Goal: Transaction & Acquisition: Purchase product/service

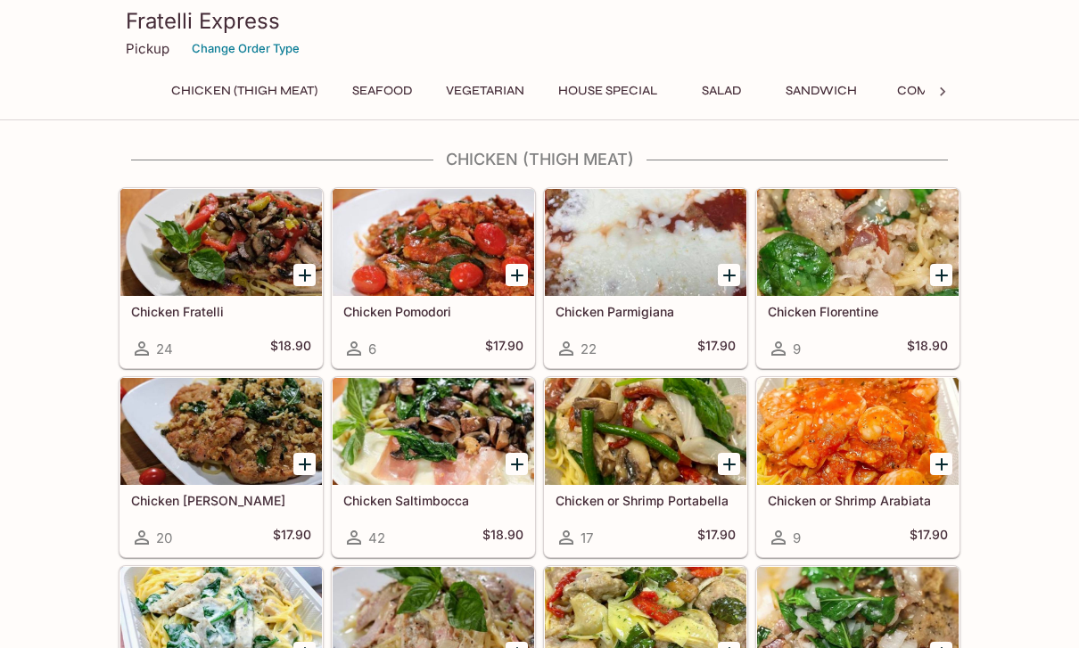
click at [942, 92] on icon at bounding box center [943, 92] width 18 height 18
click at [714, 89] on button "Side Orders" at bounding box center [697, 90] width 102 height 25
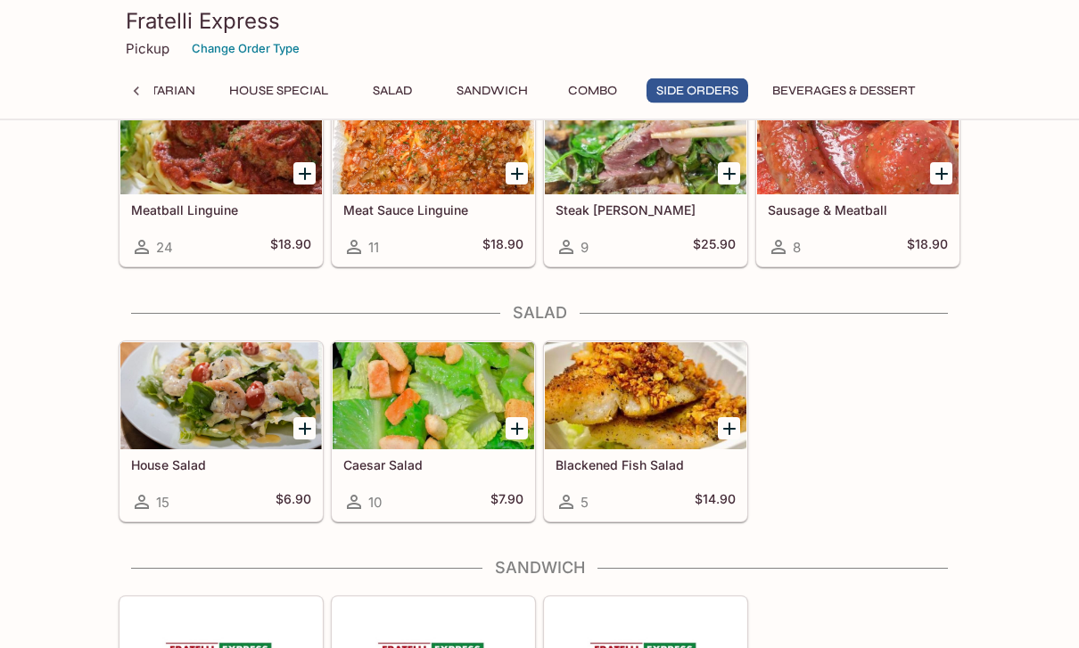
scroll to position [3485, 0]
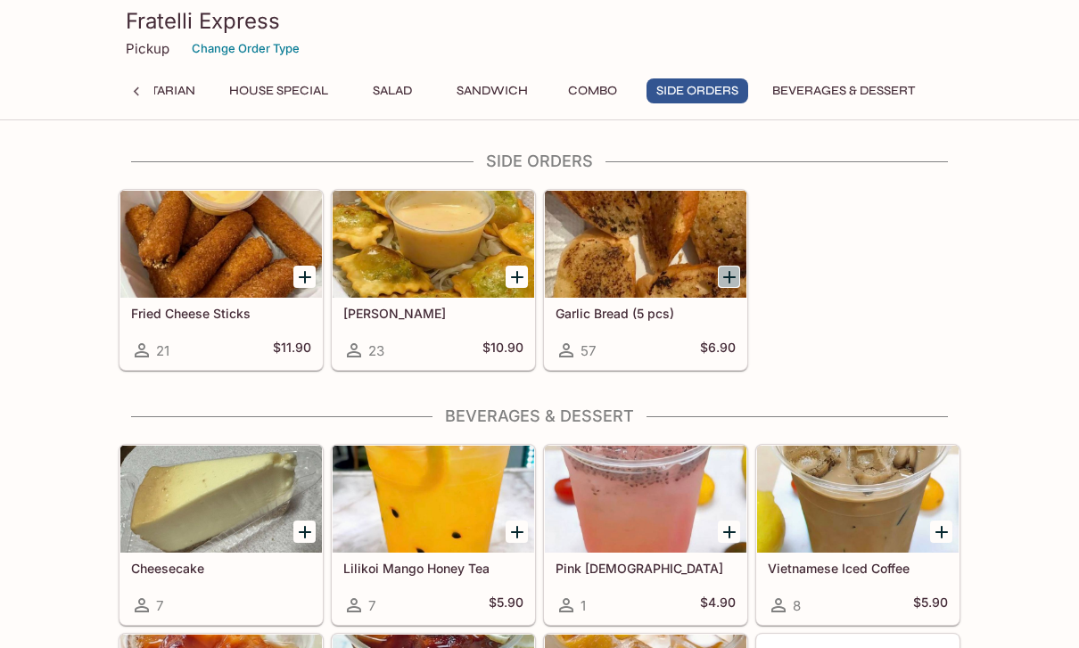
click at [727, 281] on icon "Add Garlic Bread (5 pcs)" at bounding box center [729, 277] width 21 height 21
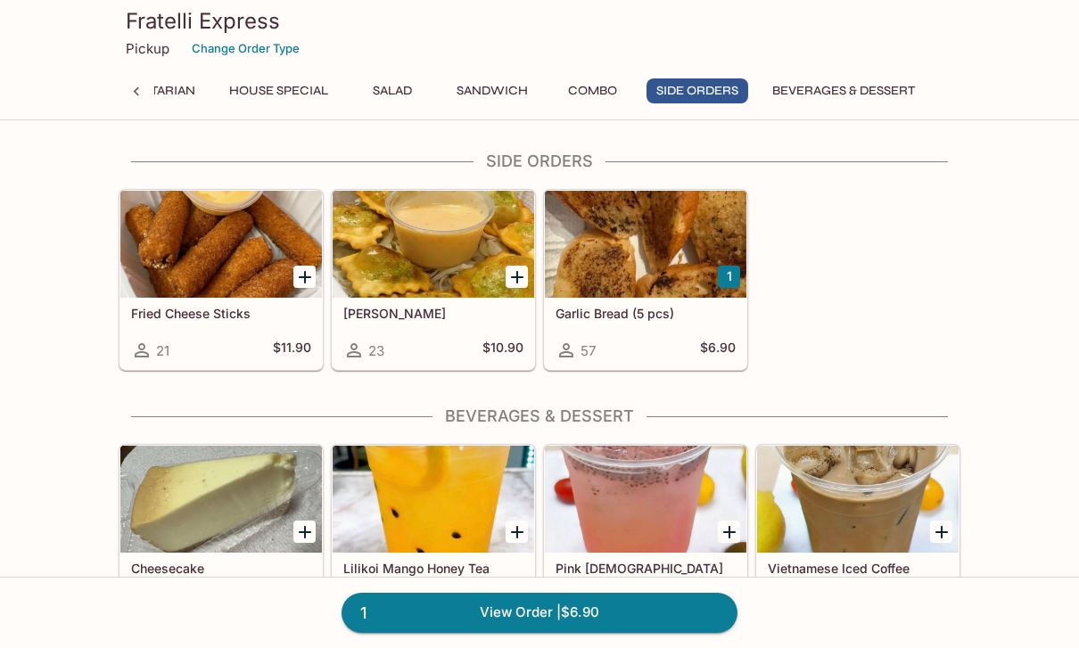
click at [731, 278] on button "1" at bounding box center [729, 277] width 22 height 22
click at [490, 602] on link "2 View Order | $13.80" at bounding box center [540, 612] width 396 height 39
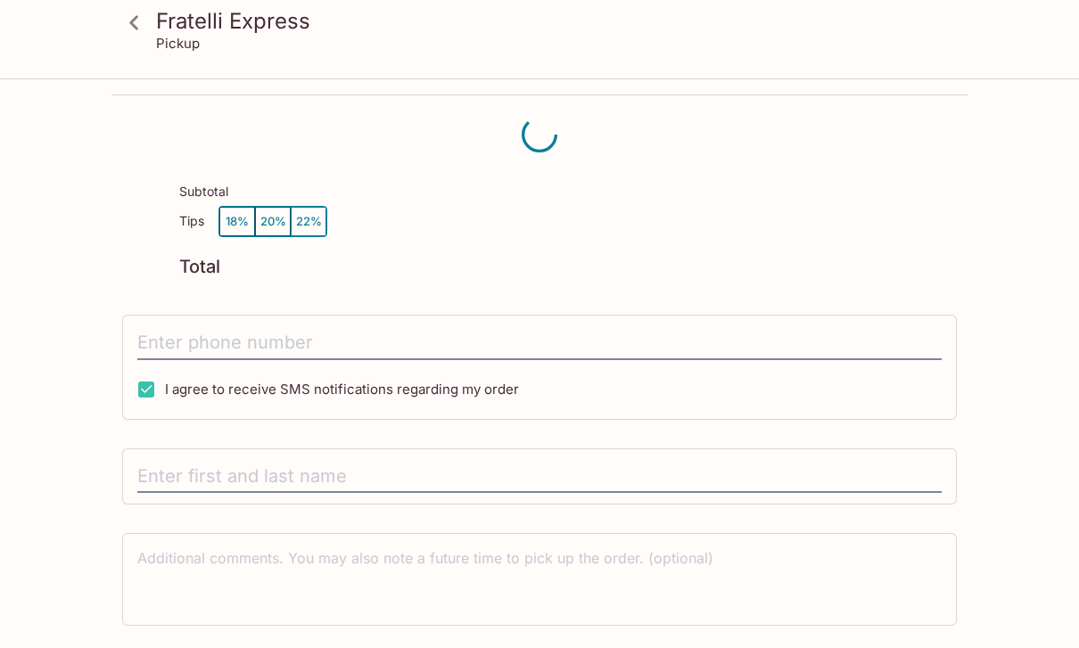
scroll to position [80, 0]
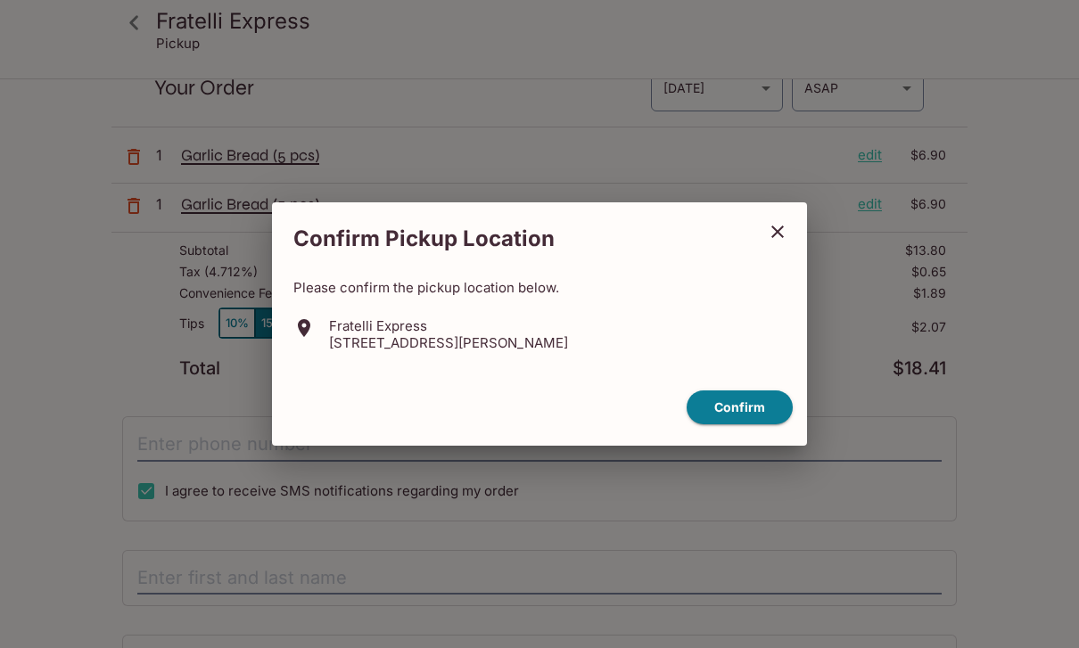
click at [423, 341] on p "[STREET_ADDRESS][PERSON_NAME]" at bounding box center [448, 342] width 239 height 17
click at [718, 412] on button "Confirm" at bounding box center [740, 408] width 106 height 35
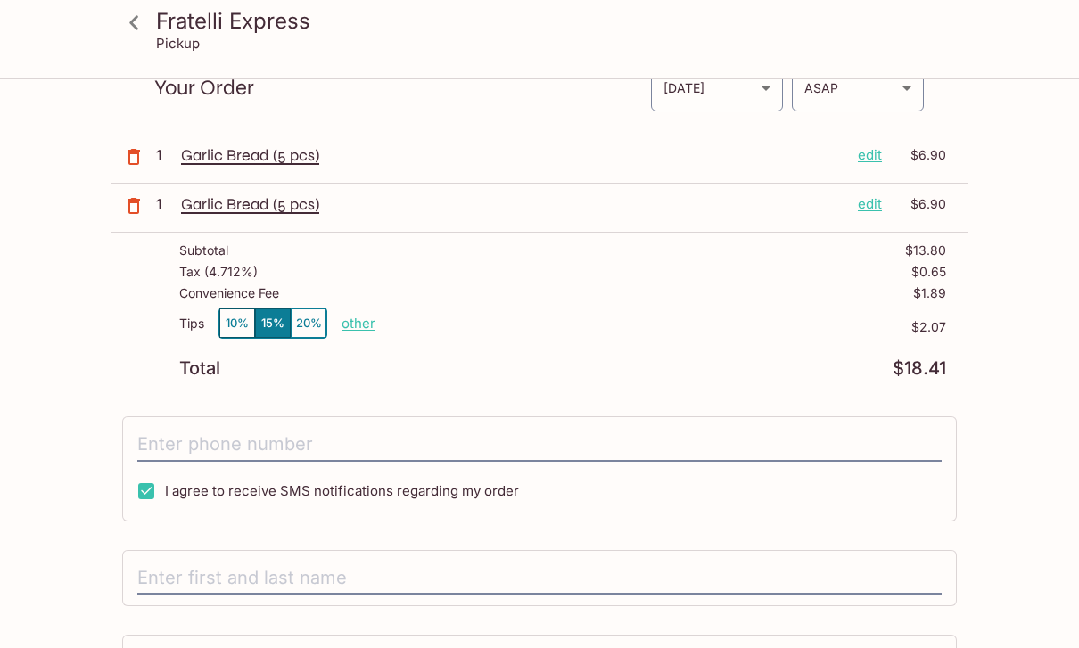
click at [256, 329] on button "15%" at bounding box center [273, 323] width 36 height 29
click at [237, 322] on button "10%" at bounding box center [237, 323] width 36 height 29
click at [268, 323] on button "15%" at bounding box center [273, 323] width 36 height 29
click at [219, 319] on button "10%" at bounding box center [237, 323] width 36 height 29
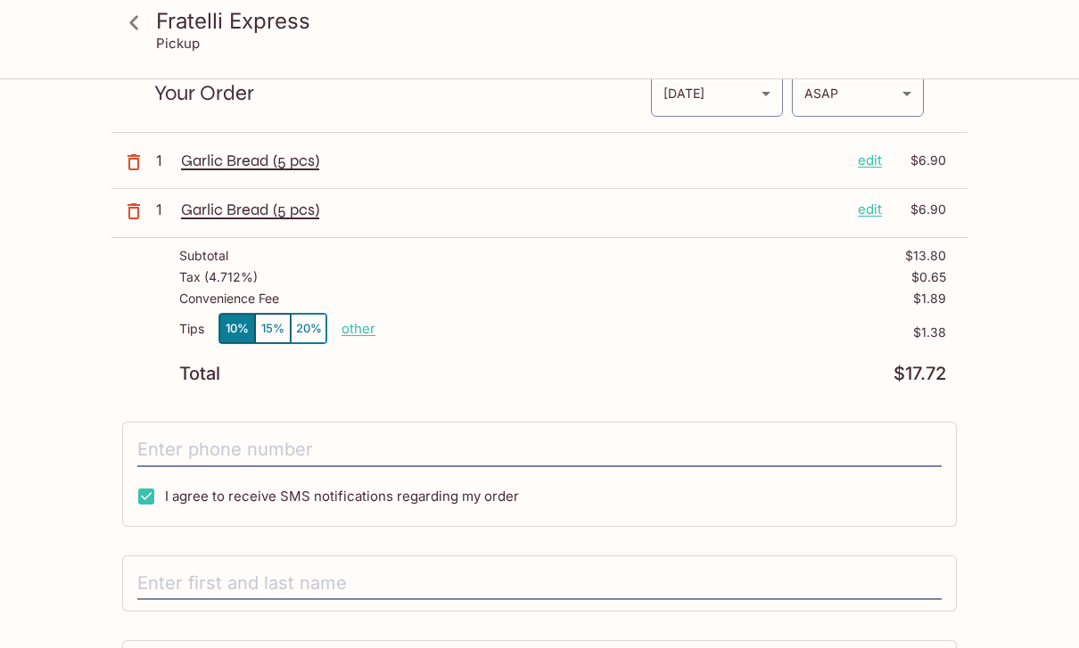
scroll to position [59, 0]
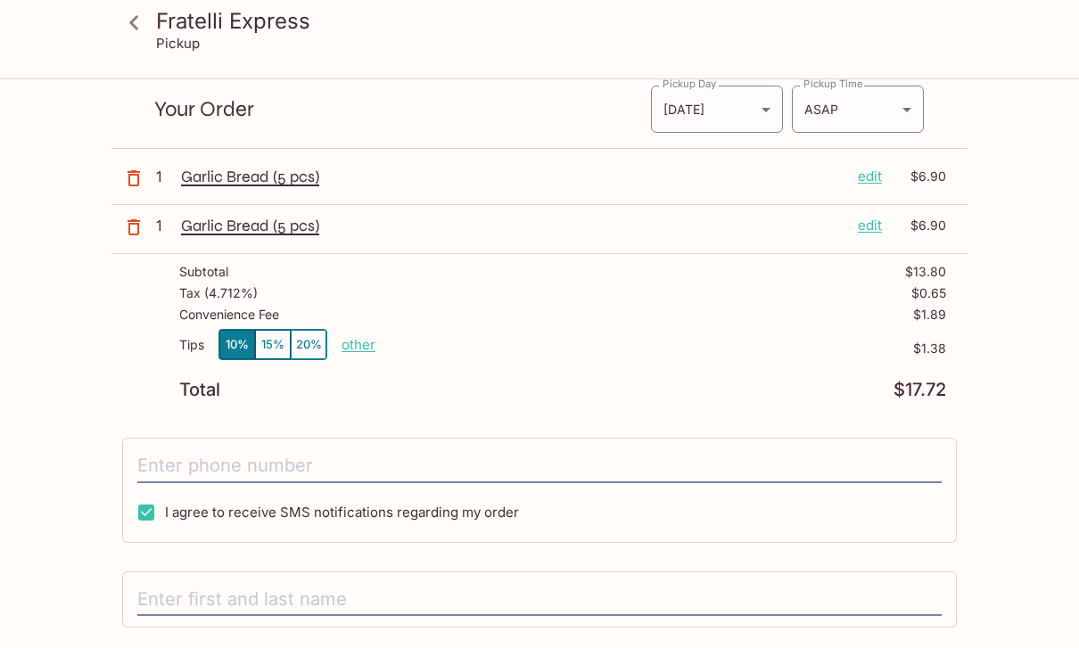
click at [176, 457] on input "tel" at bounding box center [539, 466] width 804 height 34
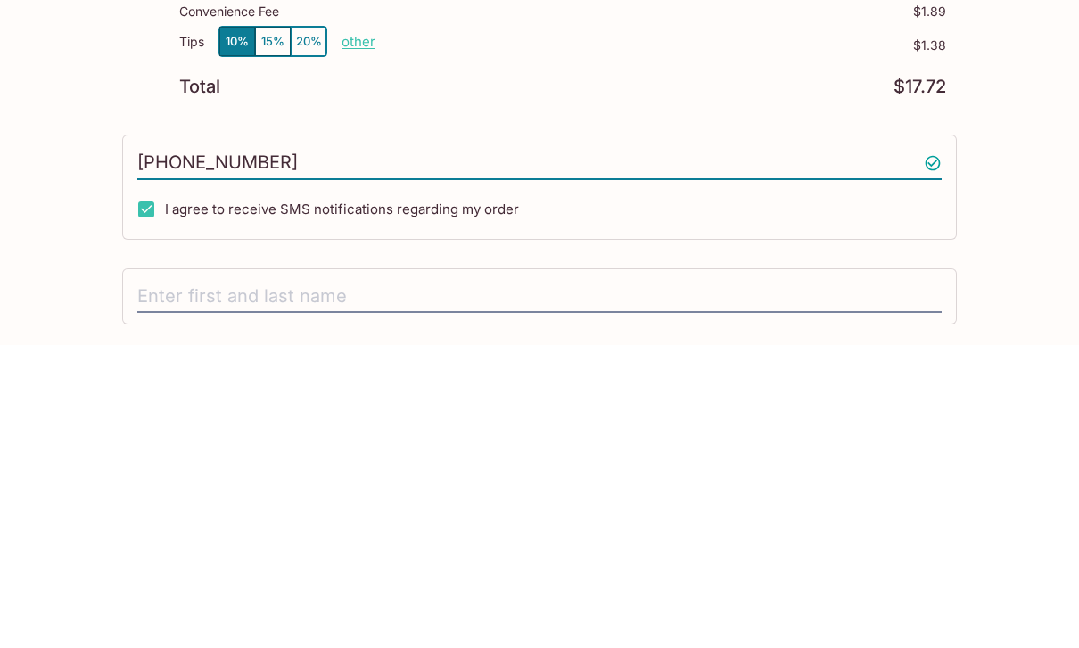
scroll to position [224, 0]
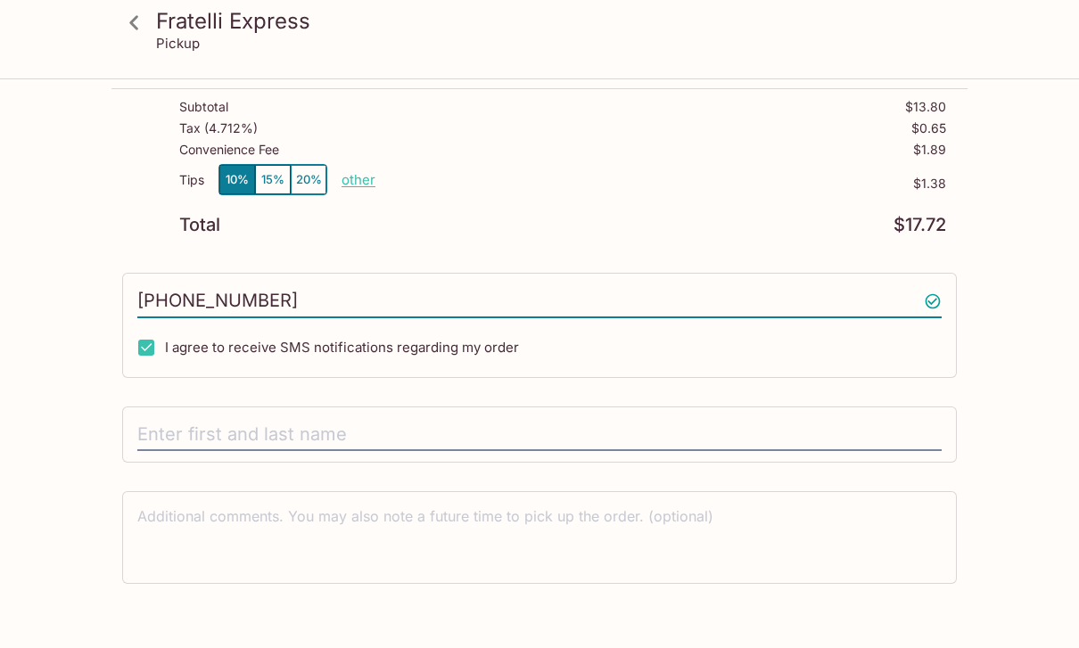
type input "[PHONE_NUMBER]"
click at [398, 429] on input "text" at bounding box center [539, 435] width 804 height 34
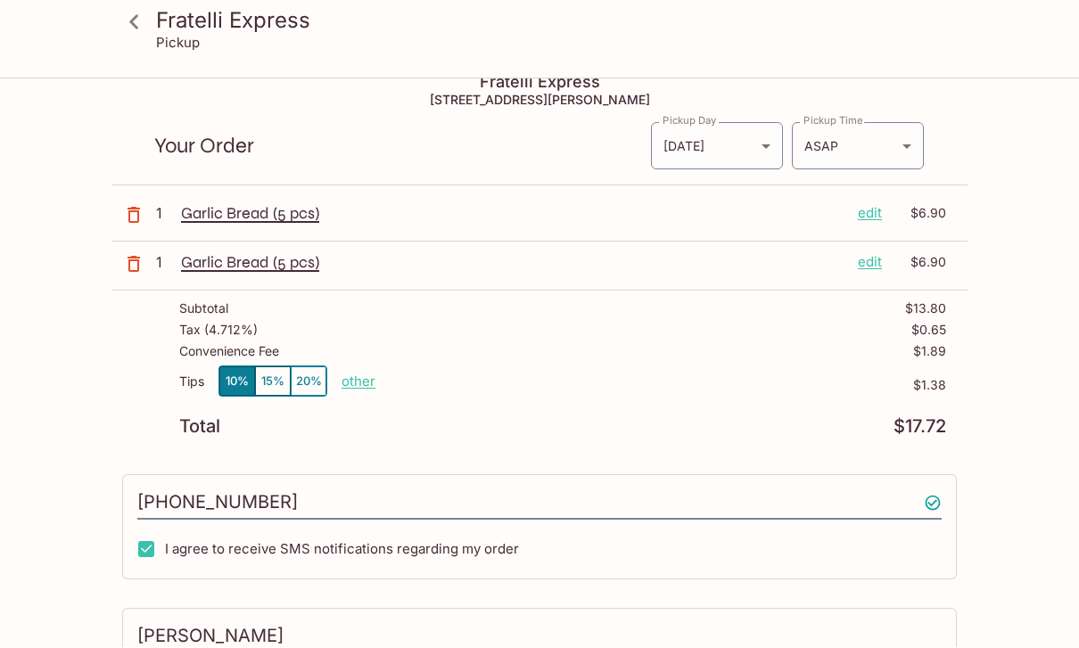
scroll to position [22, 0]
type input "[PERSON_NAME]"
click at [910, 138] on body "Fratelli Express Pickup Fratelli Express [STREET_ADDRESS][PERSON_NAME] Your Ord…" at bounding box center [539, 382] width 1079 height 648
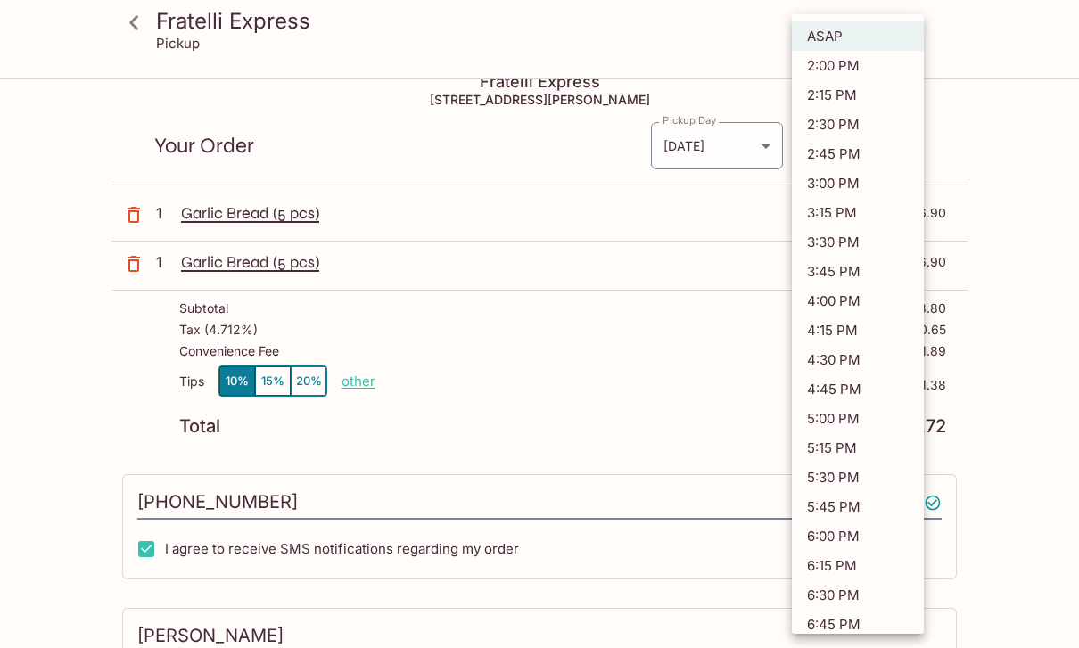
click at [875, 413] on li "5:00 PM" at bounding box center [858, 418] width 132 height 29
type input "[DATE]T03:00:12.000000Z"
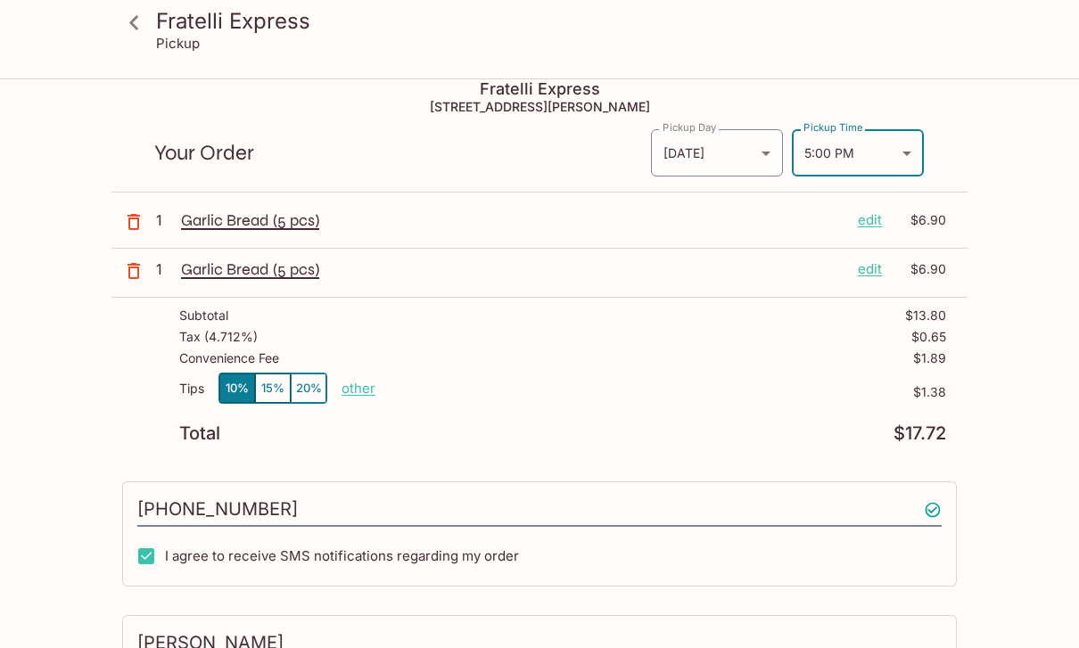
scroll to position [20, 0]
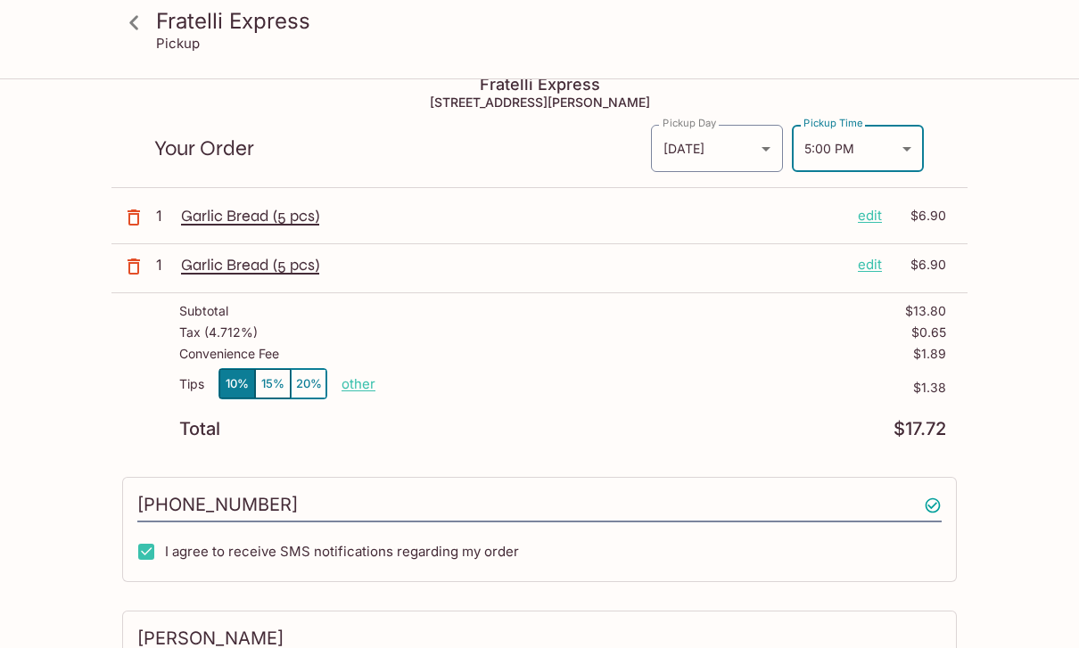
click at [1041, 160] on div "Fratelli Express Pickup Fratelli Express [STREET_ADDRESS][PERSON_NAME] Your Ord…" at bounding box center [539, 486] width 1079 height 850
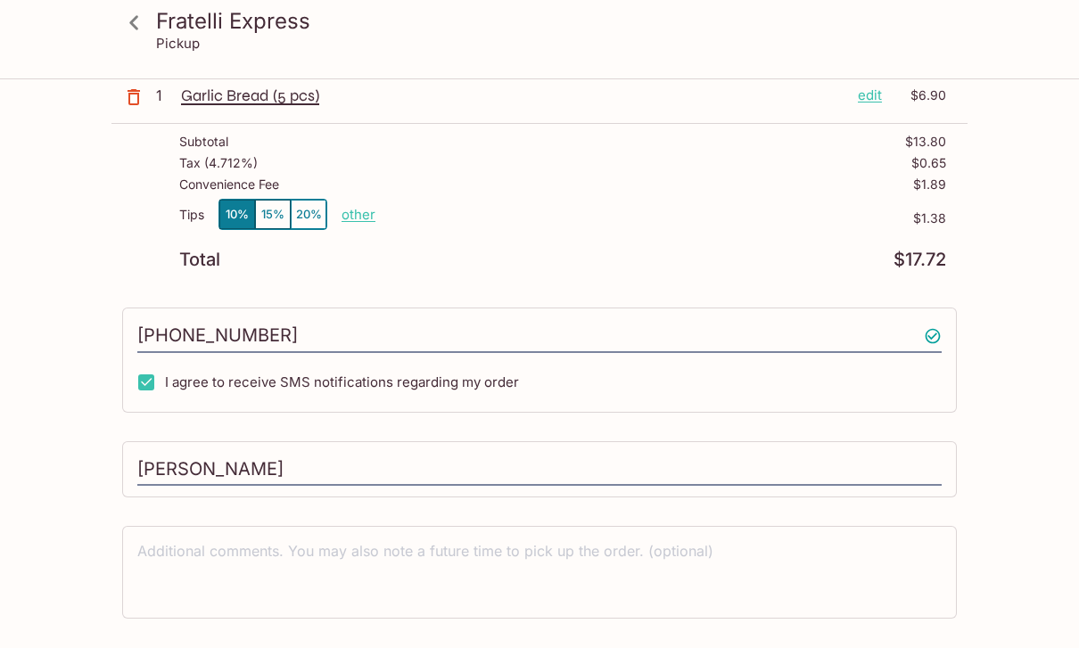
scroll to position [224, 0]
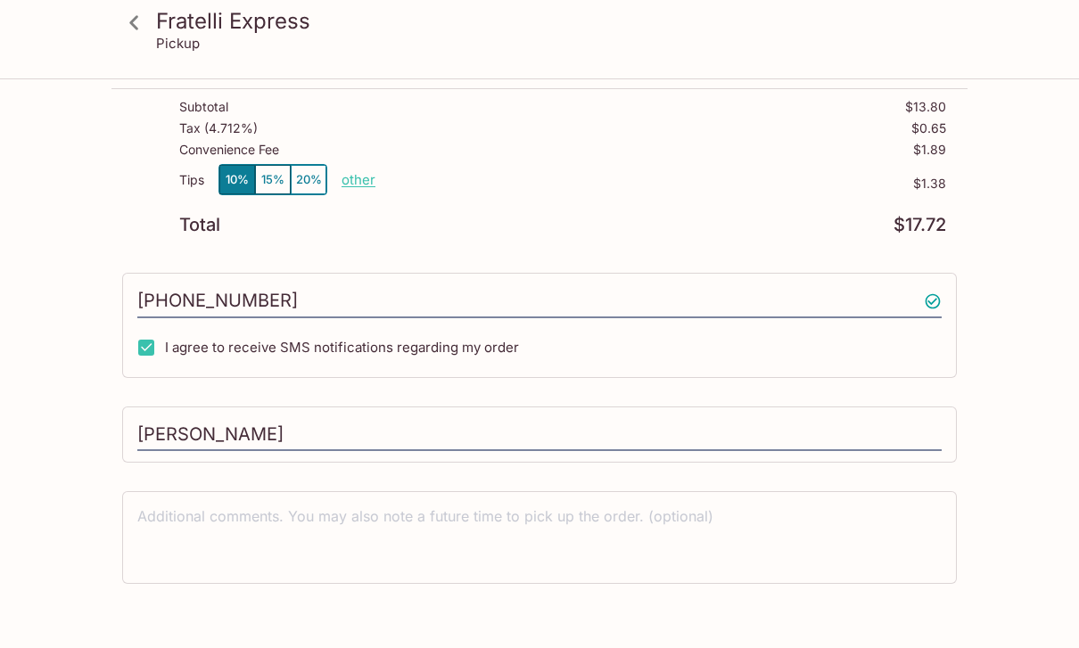
click at [260, 543] on textarea at bounding box center [539, 537] width 804 height 62
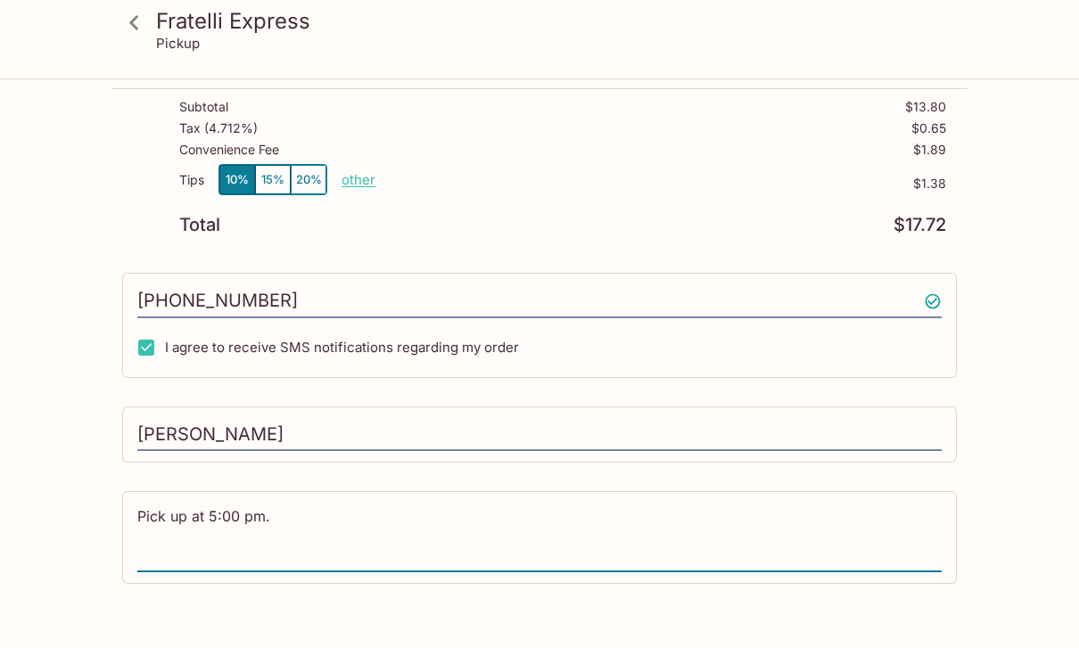
click at [146, 513] on textarea "Pick up at 5:00 pm." at bounding box center [539, 537] width 804 height 62
type textarea "Will pick up at 5:00 pm."
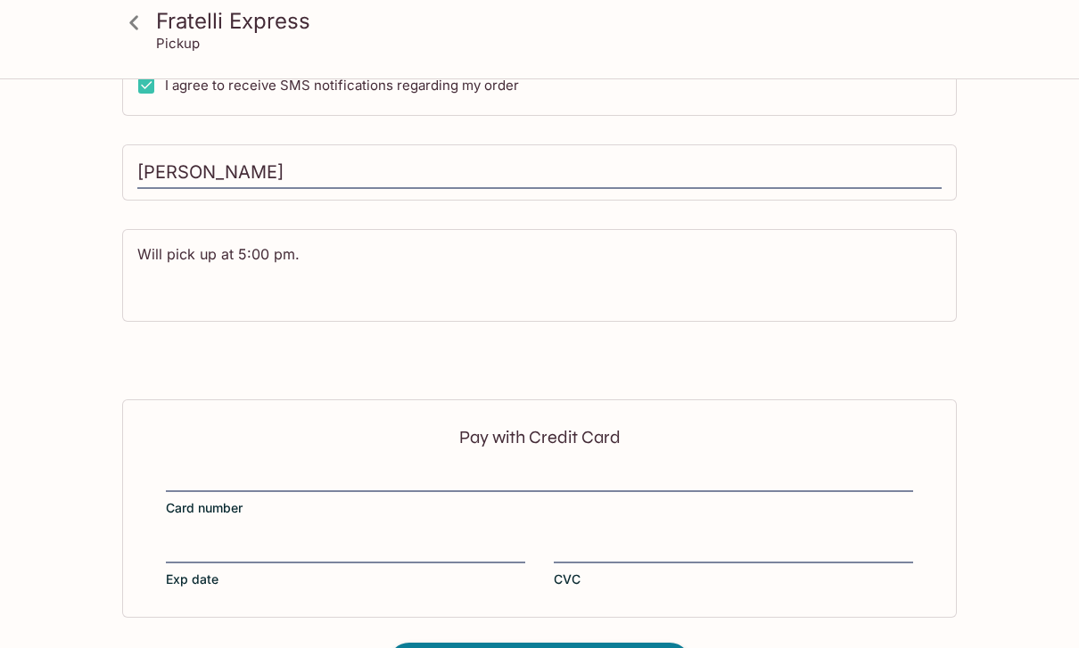
scroll to position [491, 0]
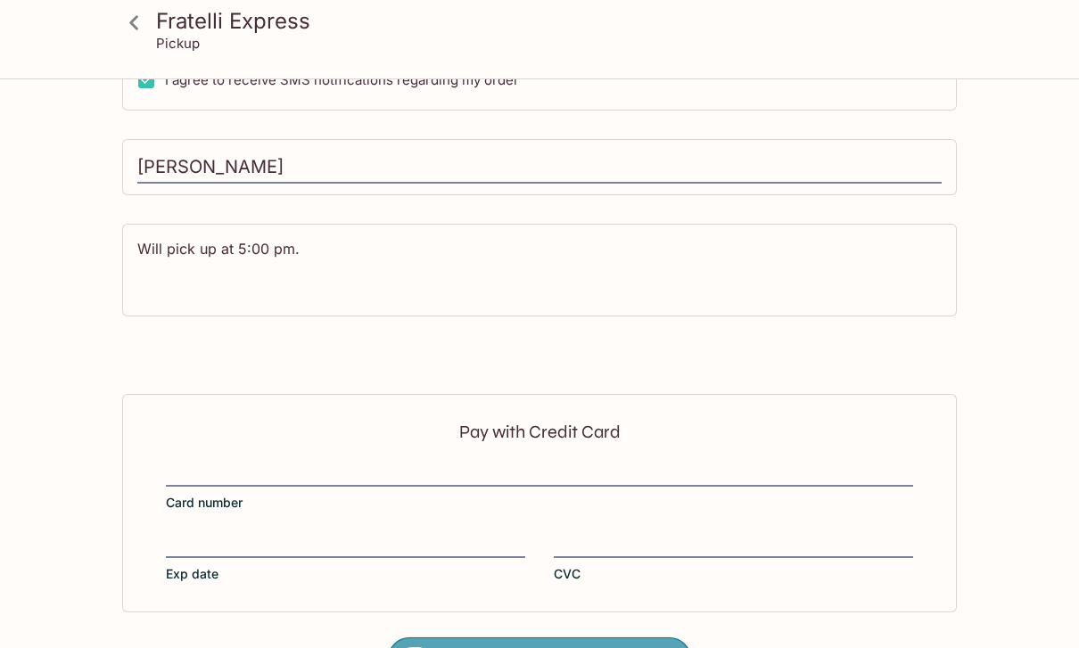
click at [527, 647] on span "Place Order | $17.72" at bounding box center [539, 660] width 149 height 29
